Goal: Transaction & Acquisition: Purchase product/service

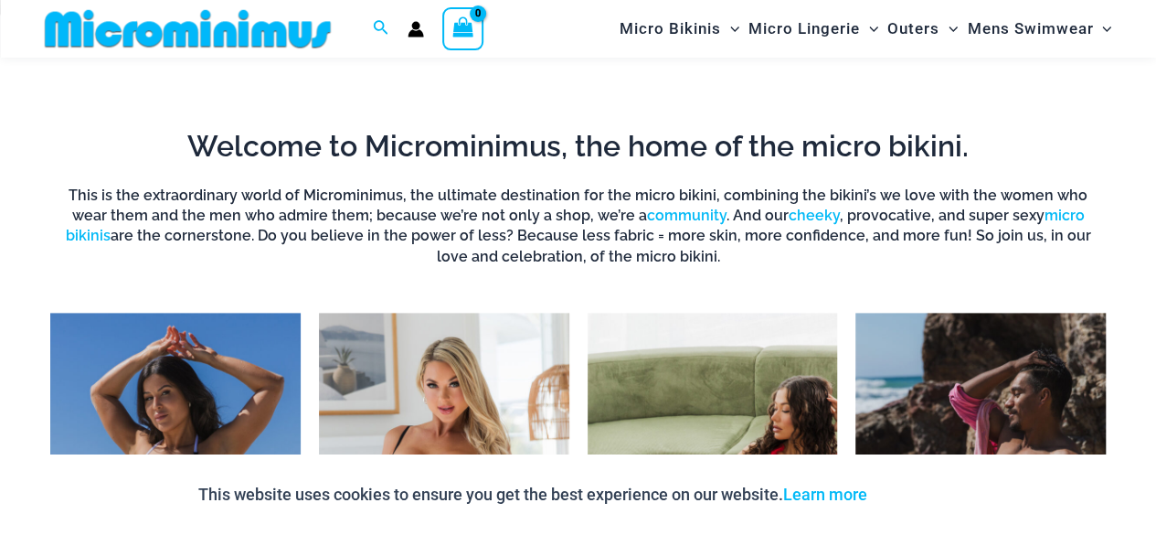
scroll to position [1263, 0]
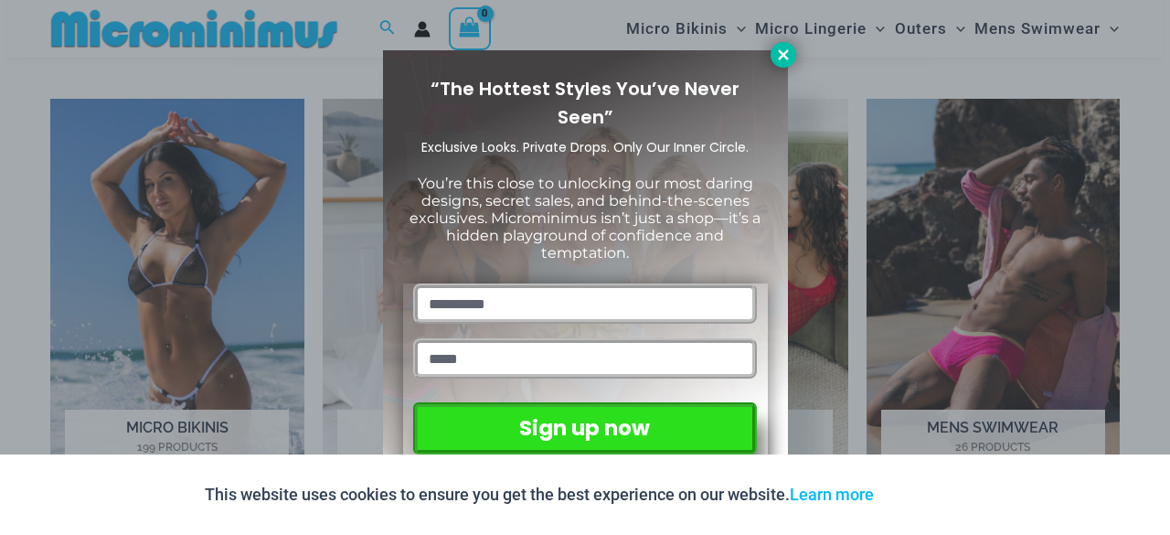
click at [781, 56] on icon at bounding box center [783, 54] width 10 height 10
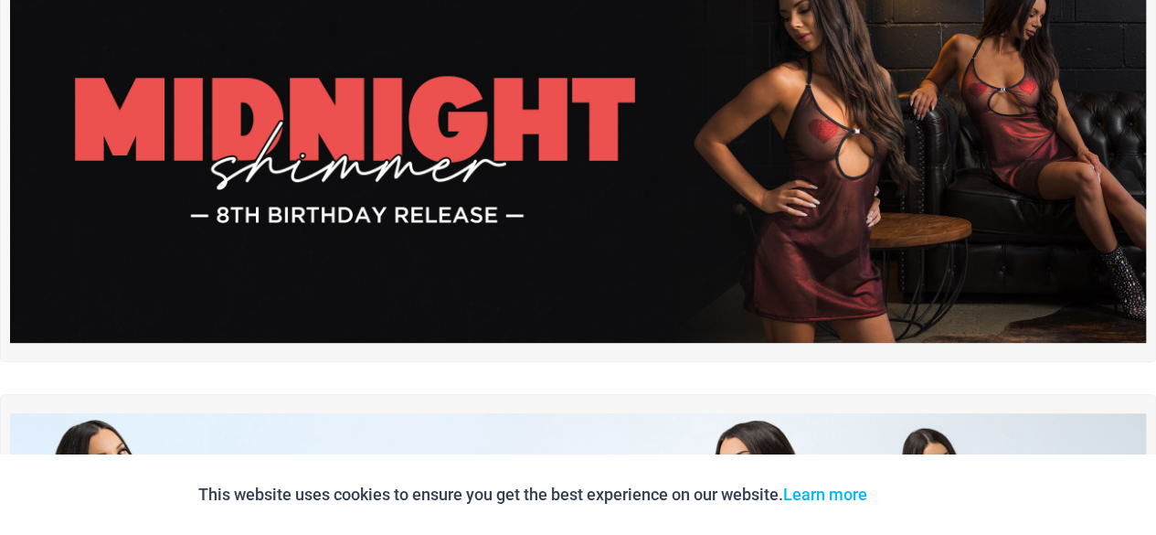
scroll to position [0, 0]
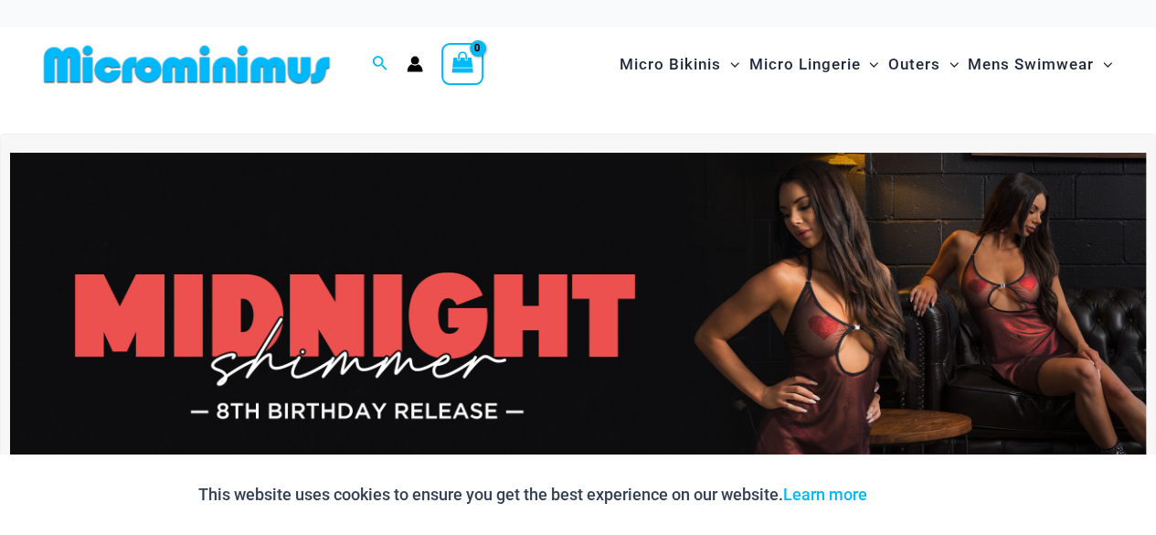
click at [459, 275] on img at bounding box center [578, 346] width 1136 height 386
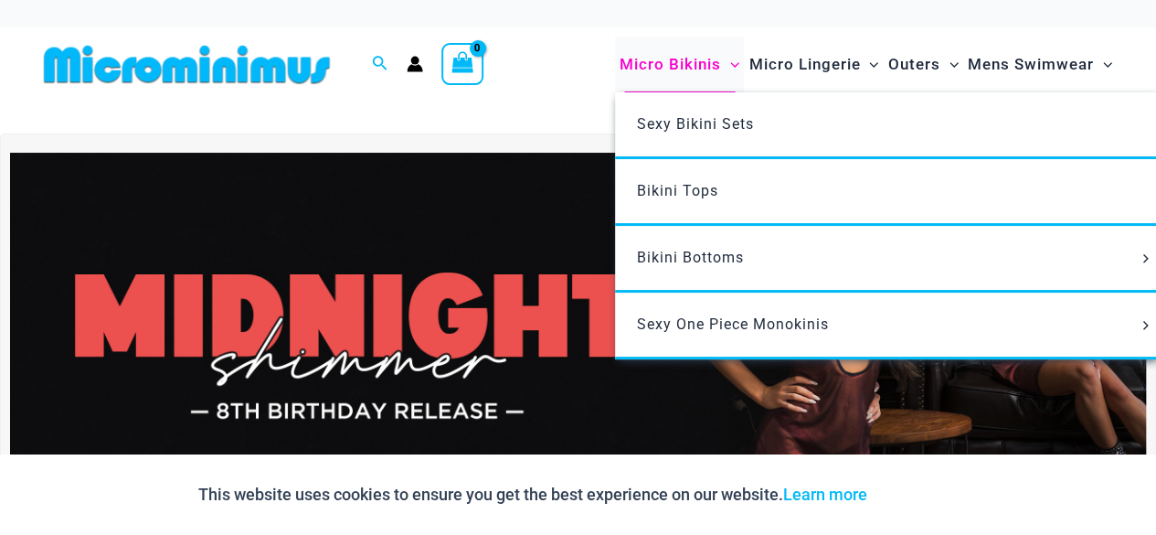
click at [698, 61] on span "Micro Bikinis" at bounding box center [670, 64] width 101 height 47
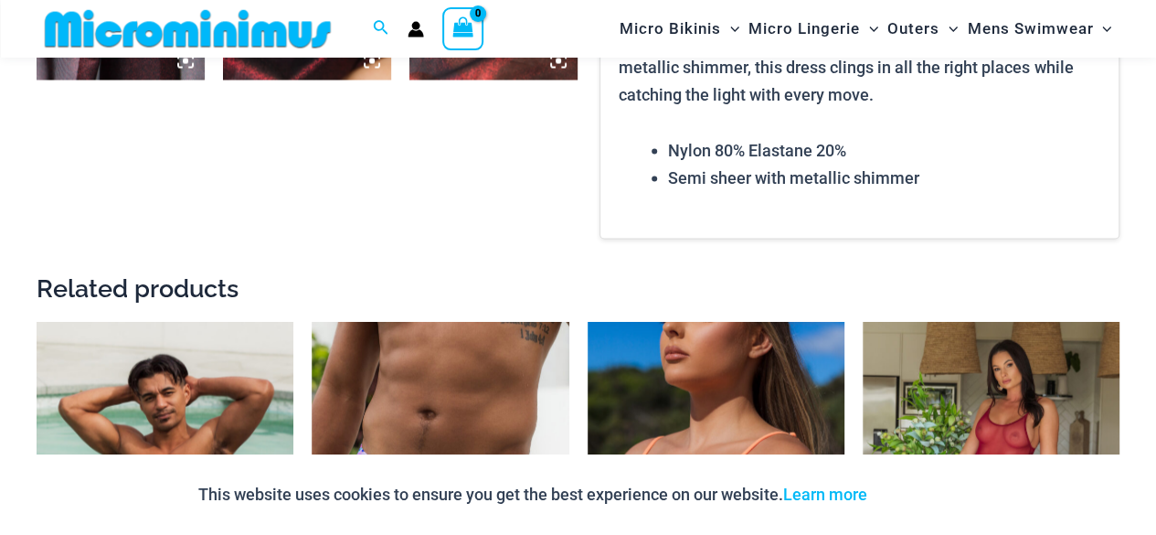
scroll to position [1903, 0]
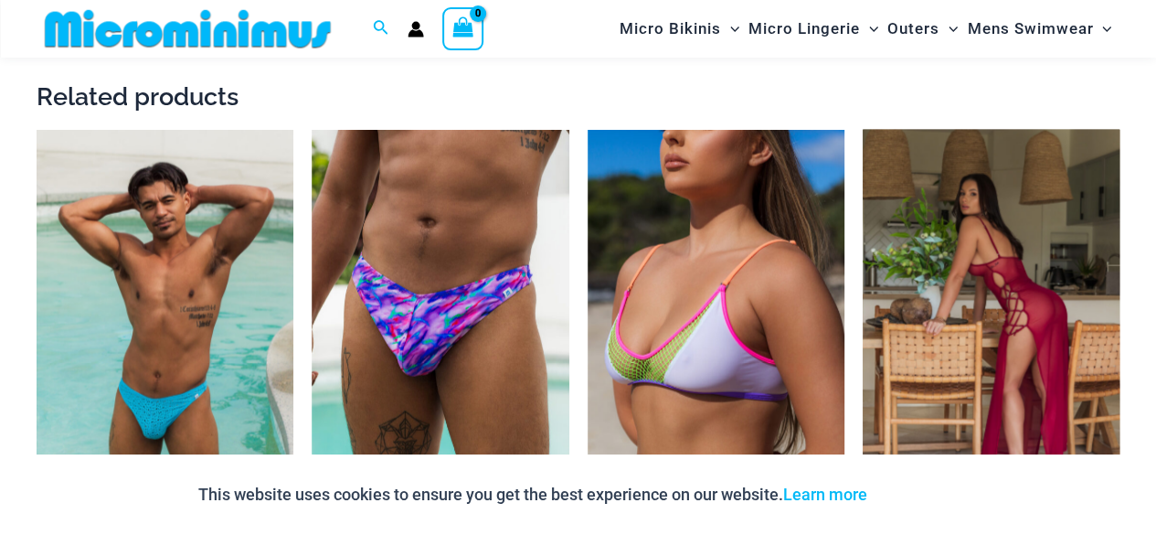
click at [1048, 276] on img at bounding box center [991, 323] width 257 height 386
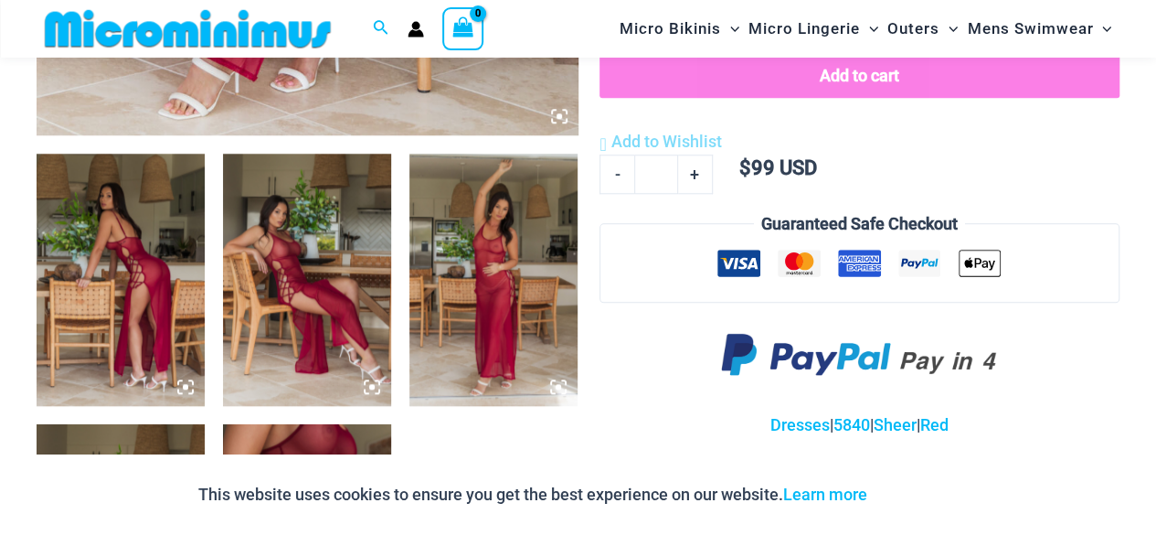
scroll to position [836, 0]
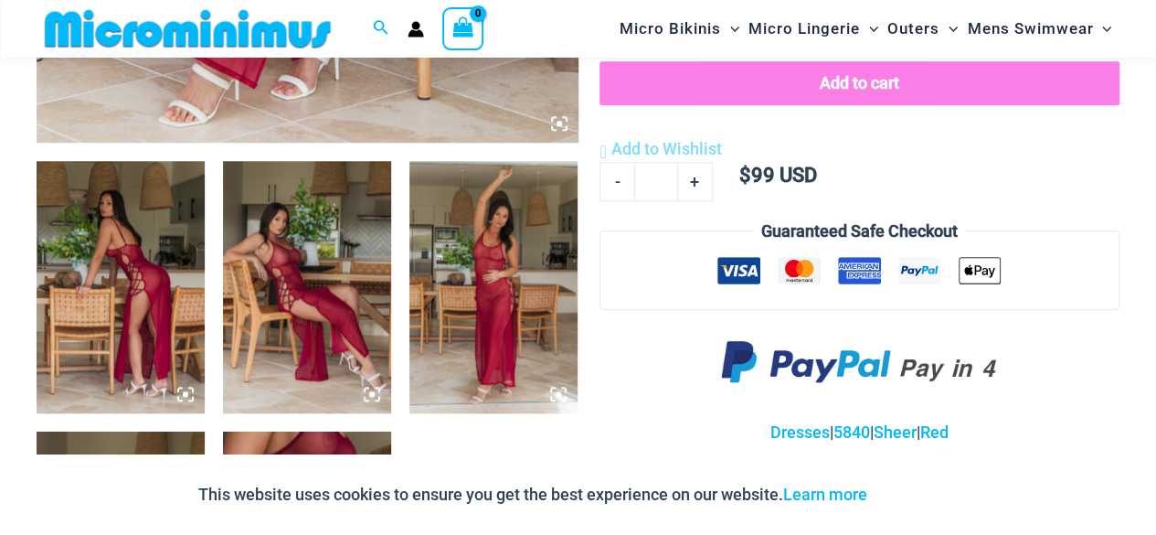
click at [318, 272] on img at bounding box center [307, 287] width 168 height 252
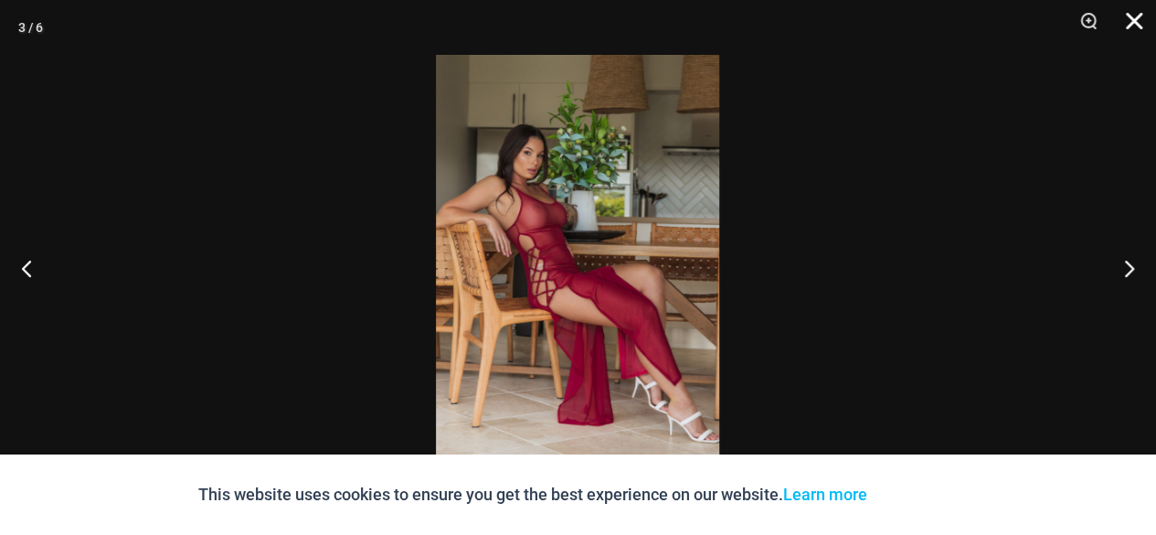
click at [1127, 20] on button "Close" at bounding box center [1128, 27] width 46 height 55
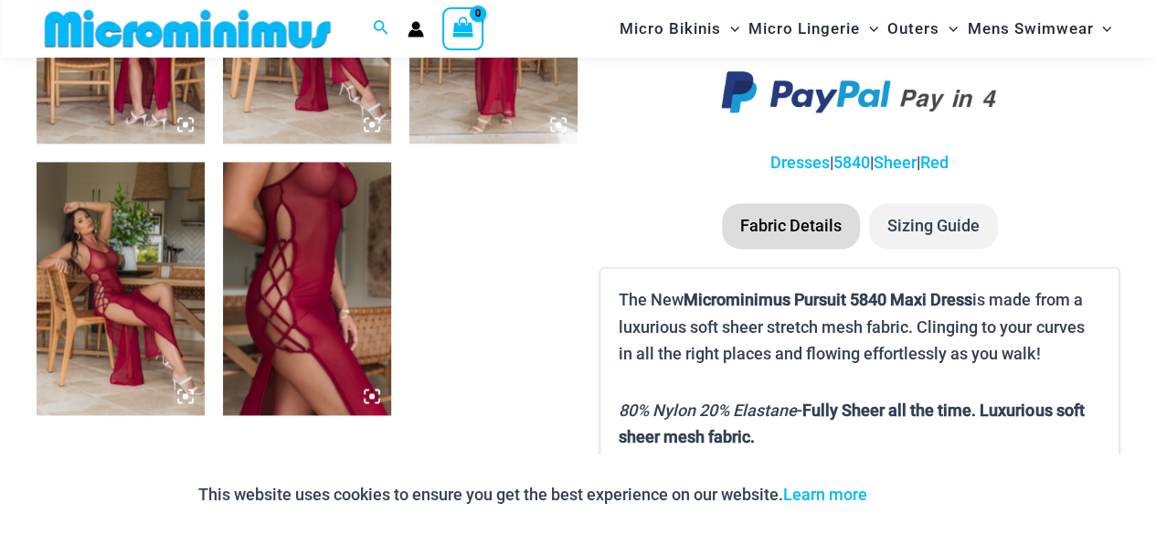
scroll to position [1050, 0]
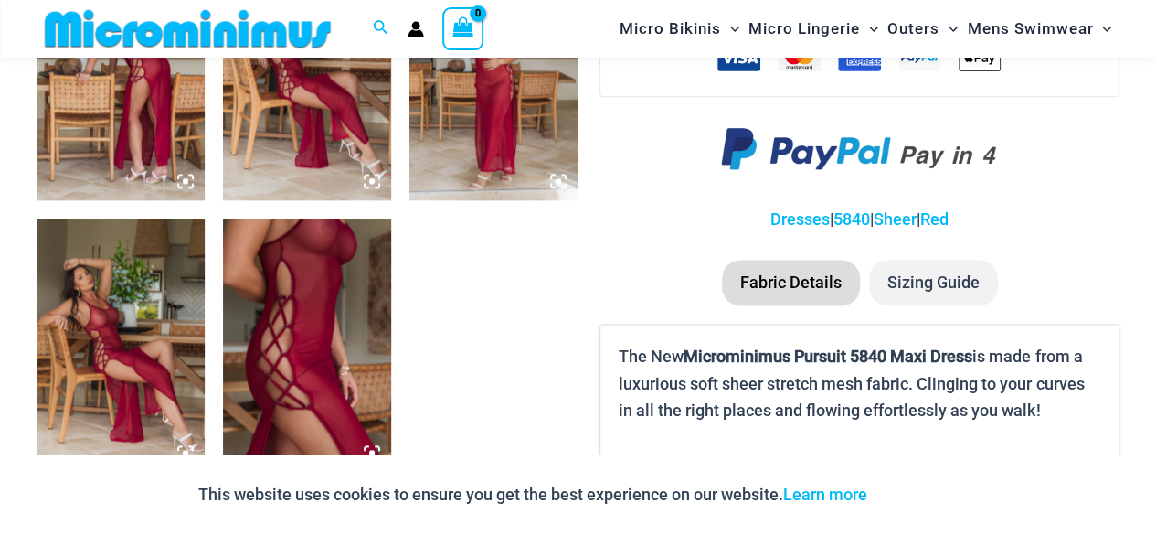
click at [322, 277] on img at bounding box center [307, 344] width 168 height 252
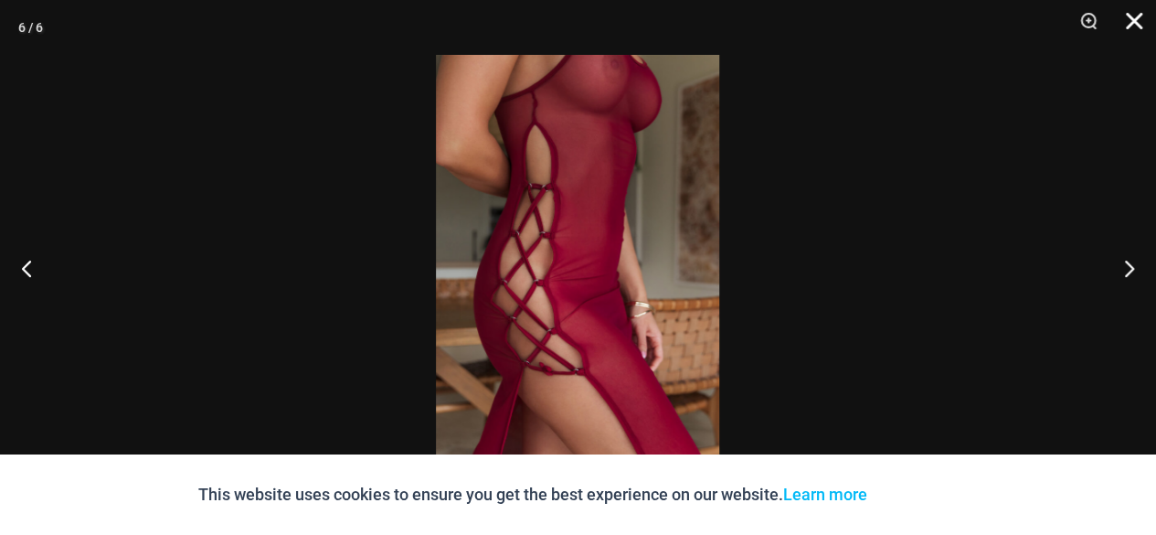
click at [1137, 17] on button "Close" at bounding box center [1128, 27] width 46 height 55
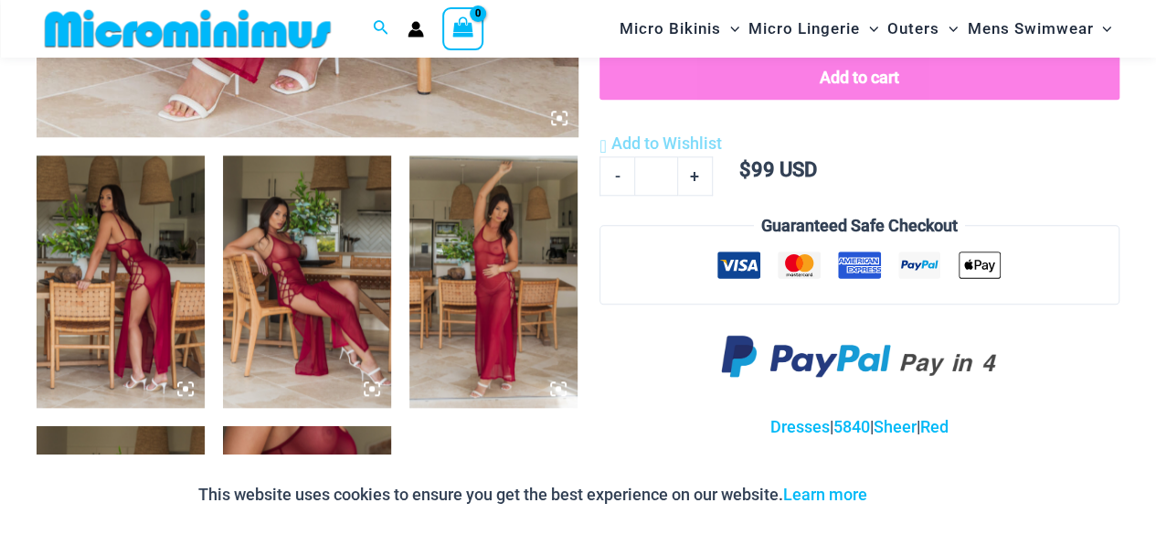
scroll to position [836, 0]
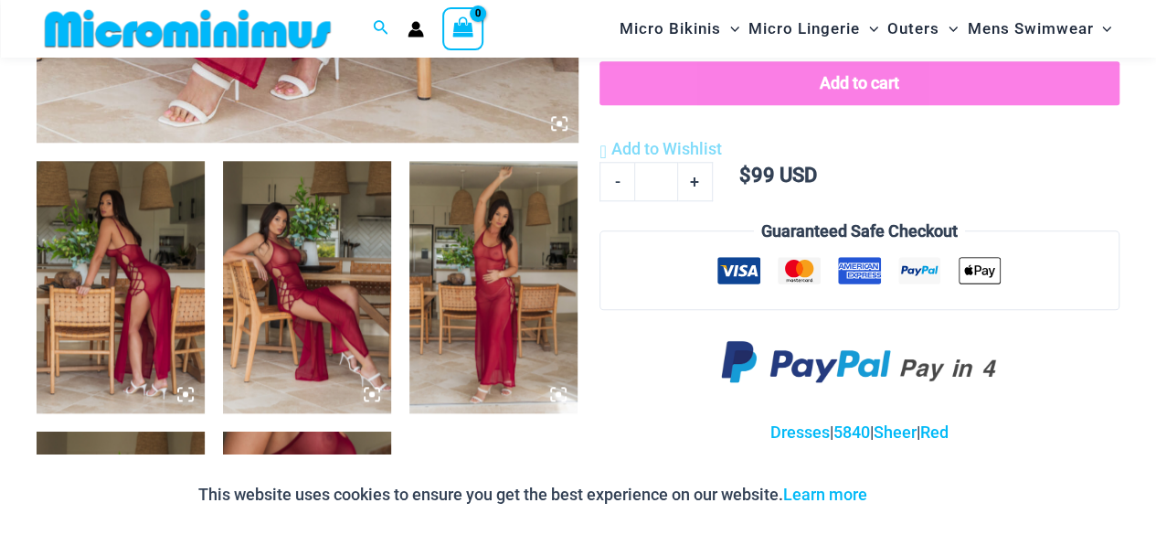
click at [475, 279] on img at bounding box center [494, 287] width 168 height 252
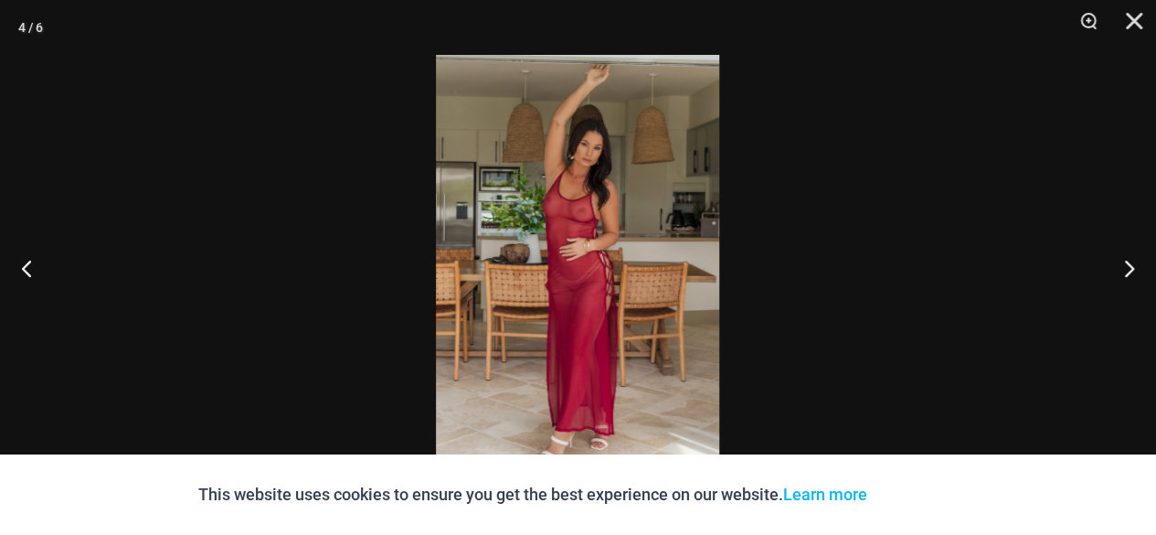
click at [586, 218] on img at bounding box center [577, 267] width 283 height 425
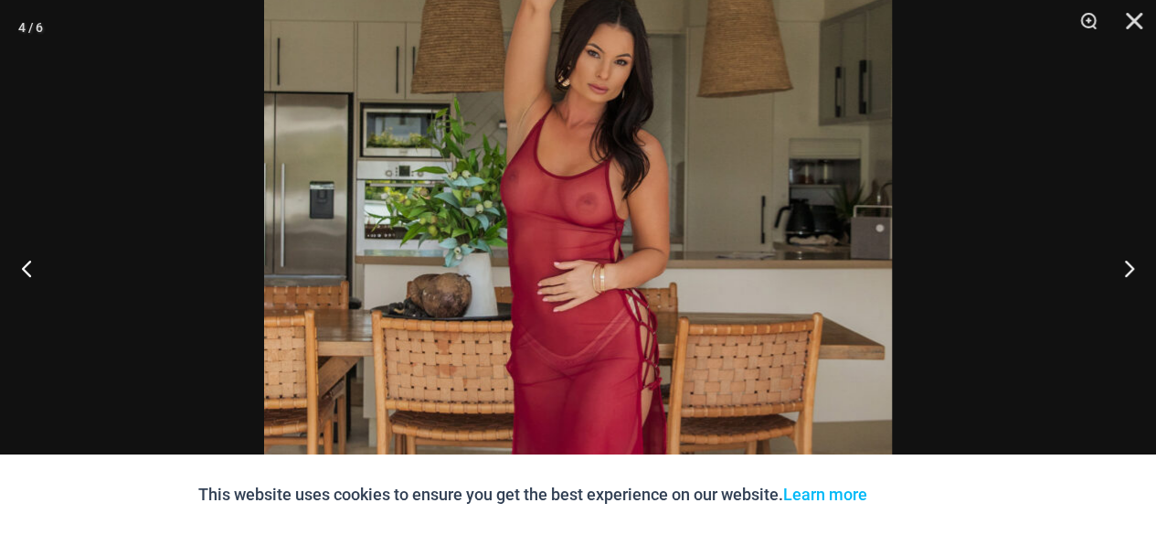
click at [586, 219] on img at bounding box center [578, 327] width 628 height 942
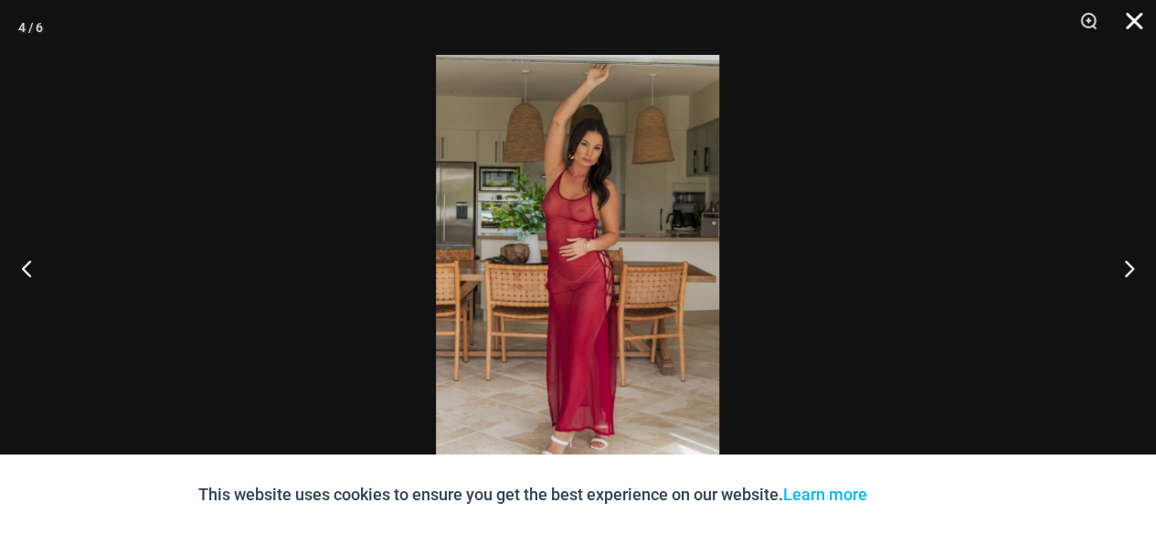
click at [1141, 27] on button "Close" at bounding box center [1128, 27] width 46 height 55
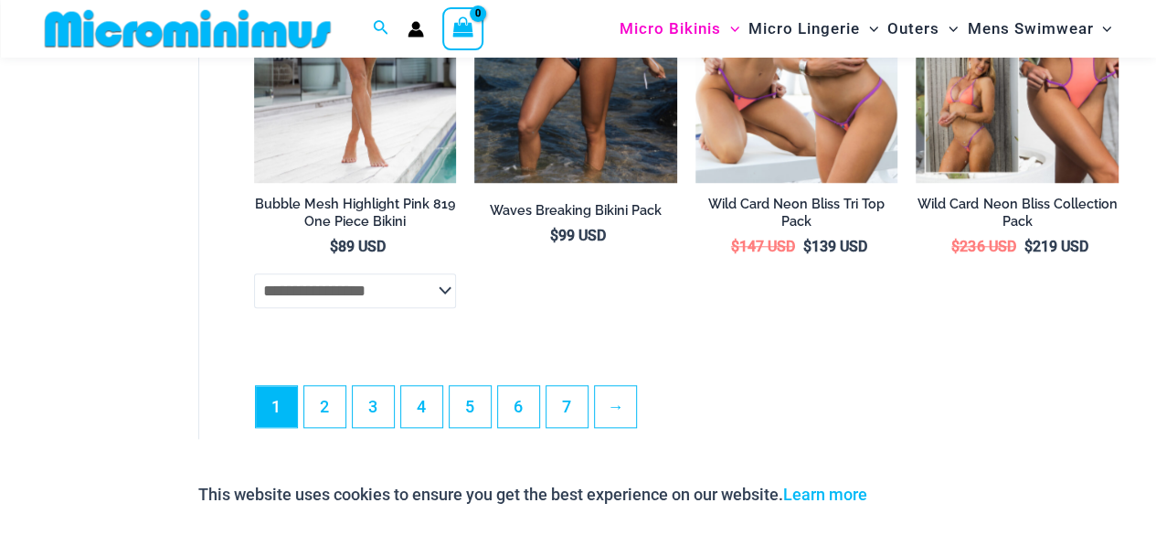
scroll to position [4463, 0]
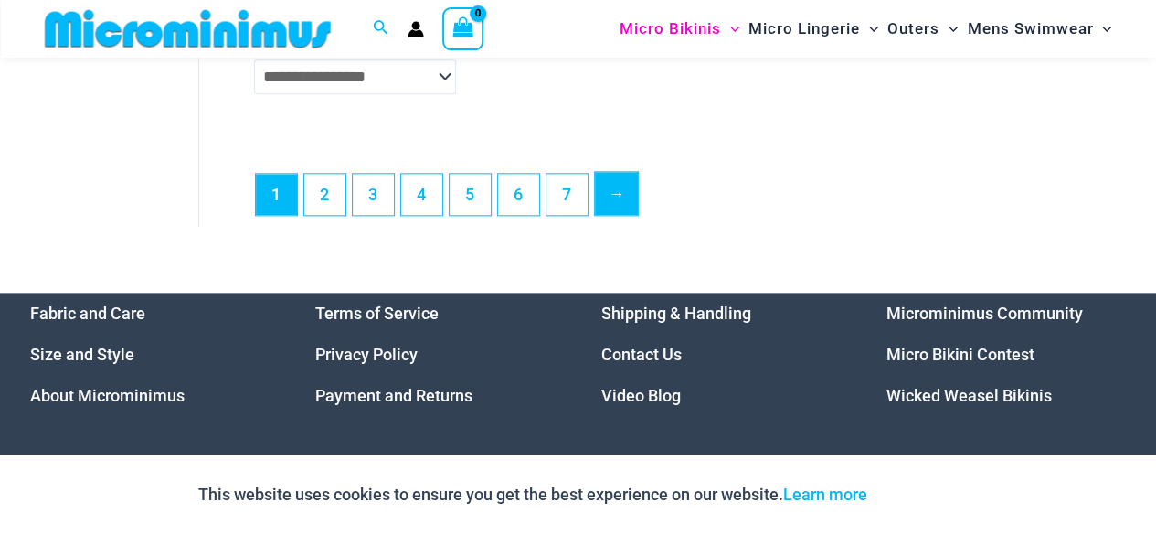
click at [613, 208] on link "→" at bounding box center [616, 193] width 43 height 43
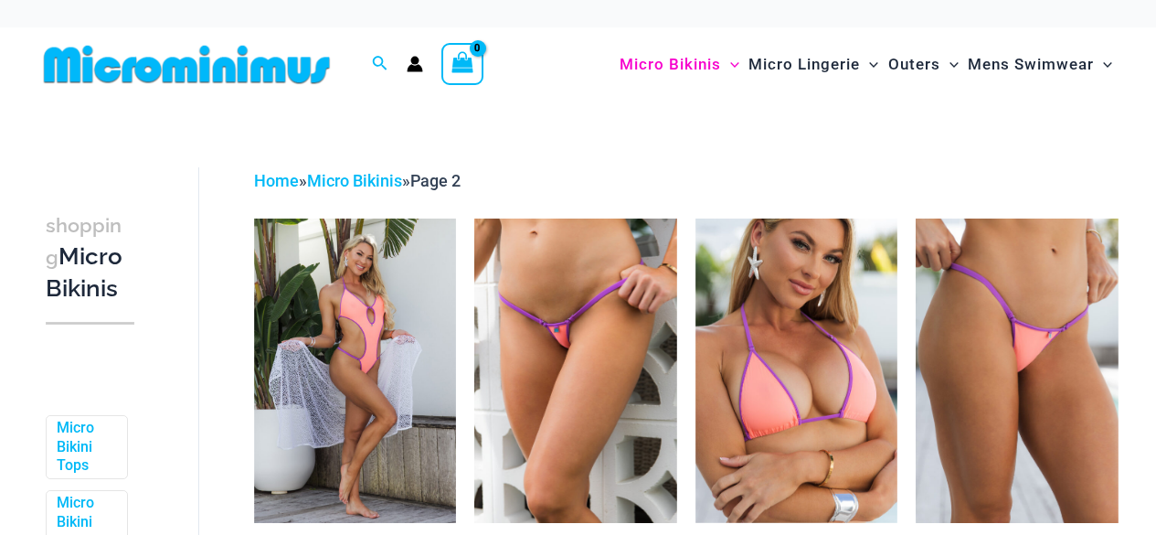
scroll to position [422, 0]
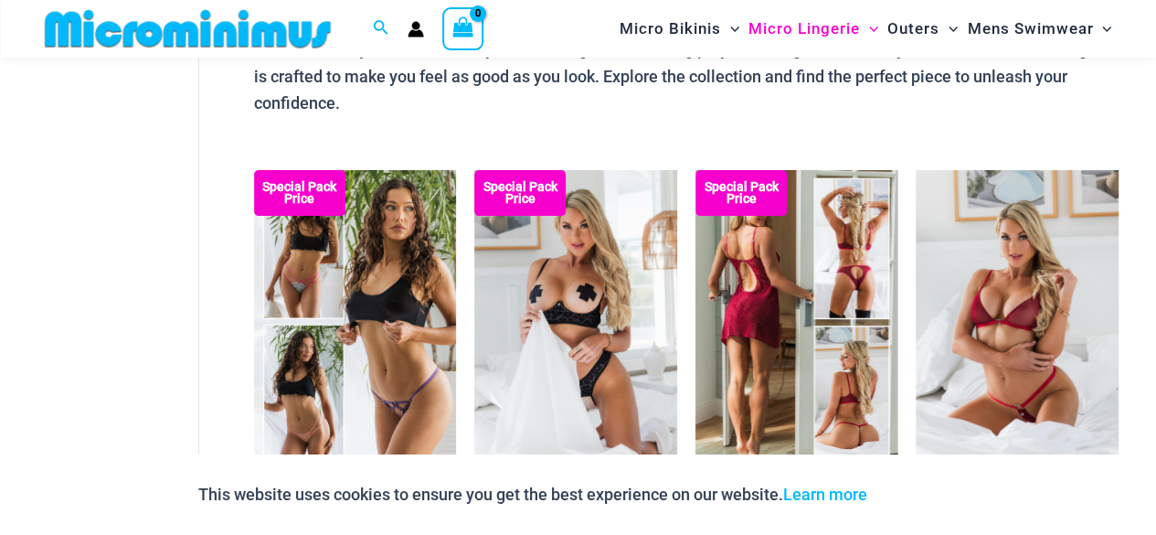
scroll to position [623, 0]
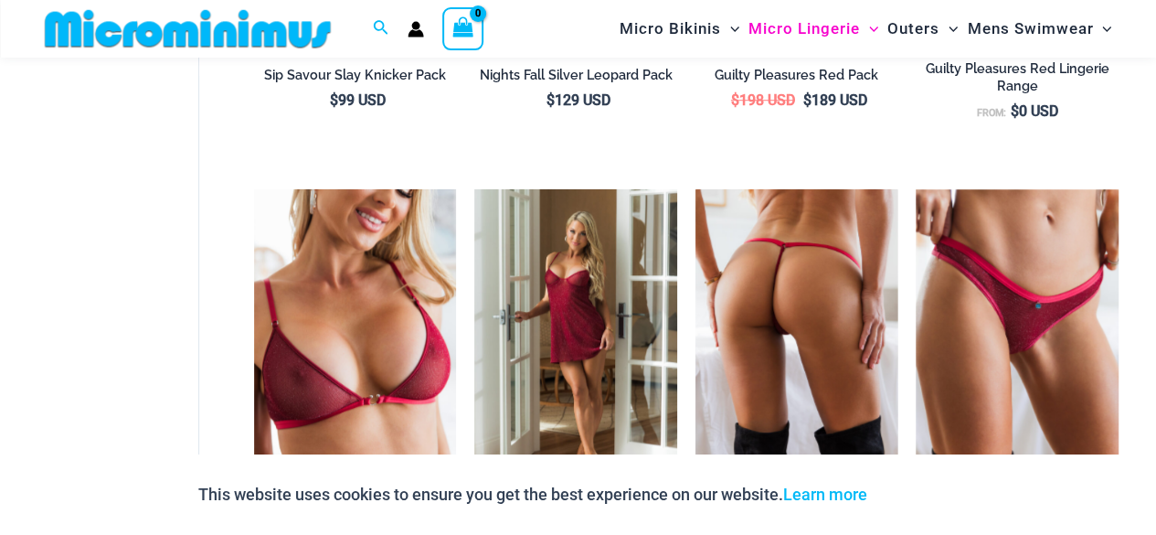
click at [731, 375] on img at bounding box center [797, 341] width 203 height 304
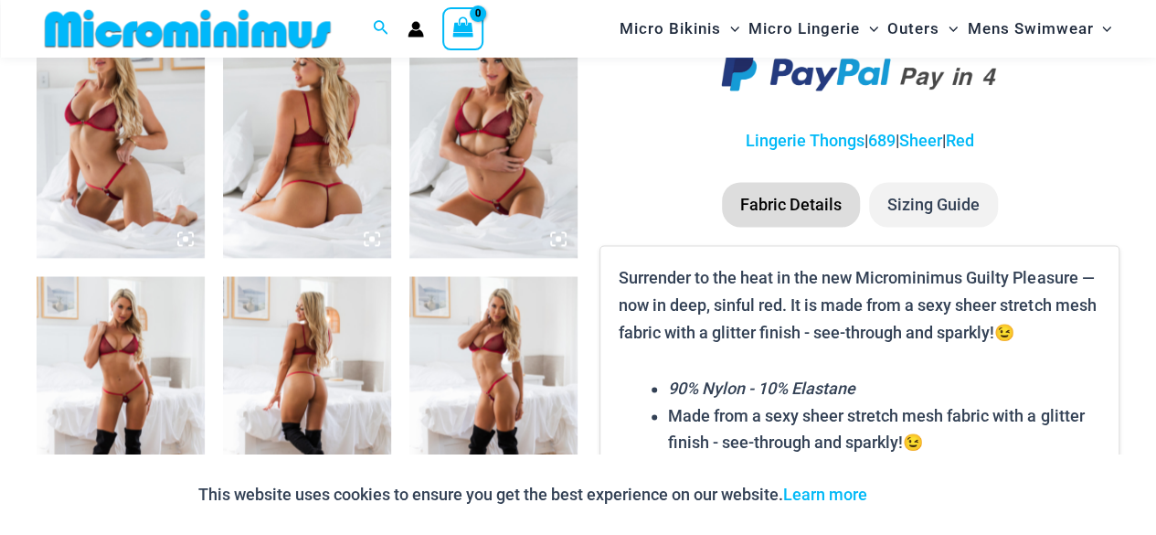
click at [306, 184] on img at bounding box center [307, 131] width 168 height 252
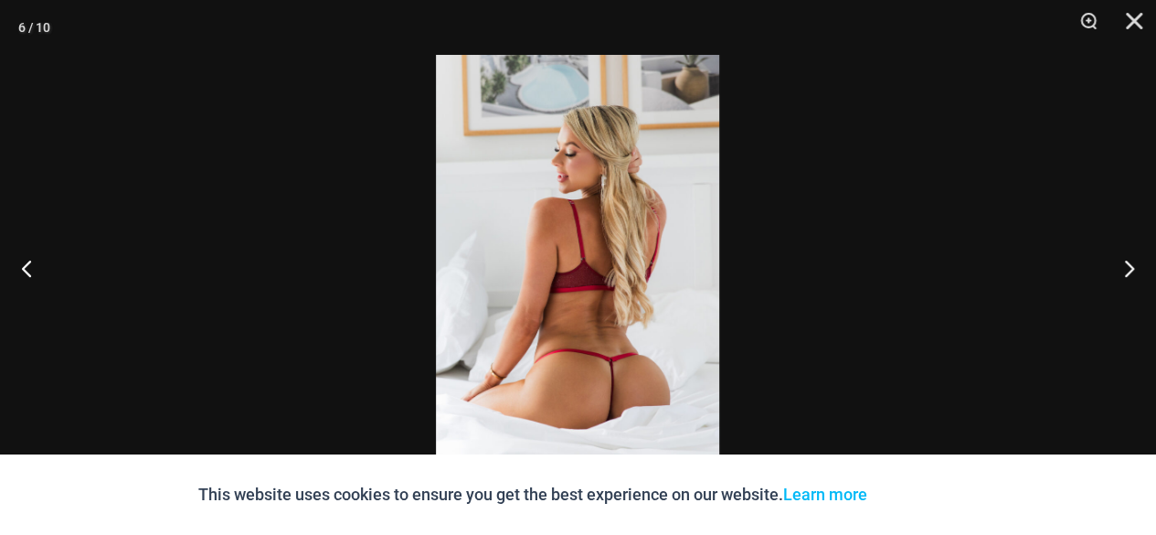
click at [651, 214] on img at bounding box center [577, 267] width 283 height 425
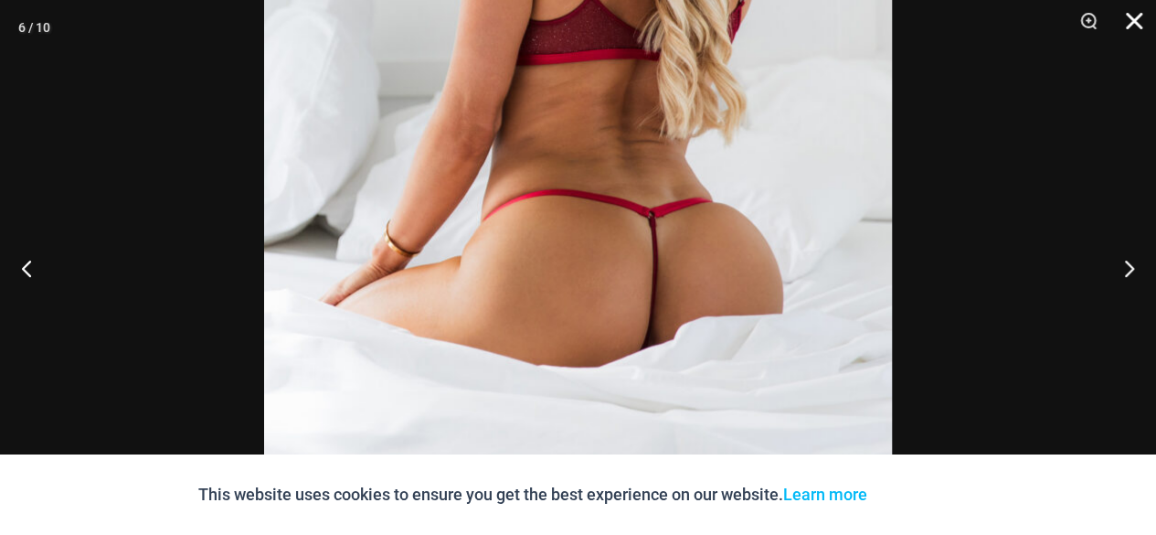
click at [1145, 14] on button "Close" at bounding box center [1128, 27] width 46 height 55
